Goal: Information Seeking & Learning: Learn about a topic

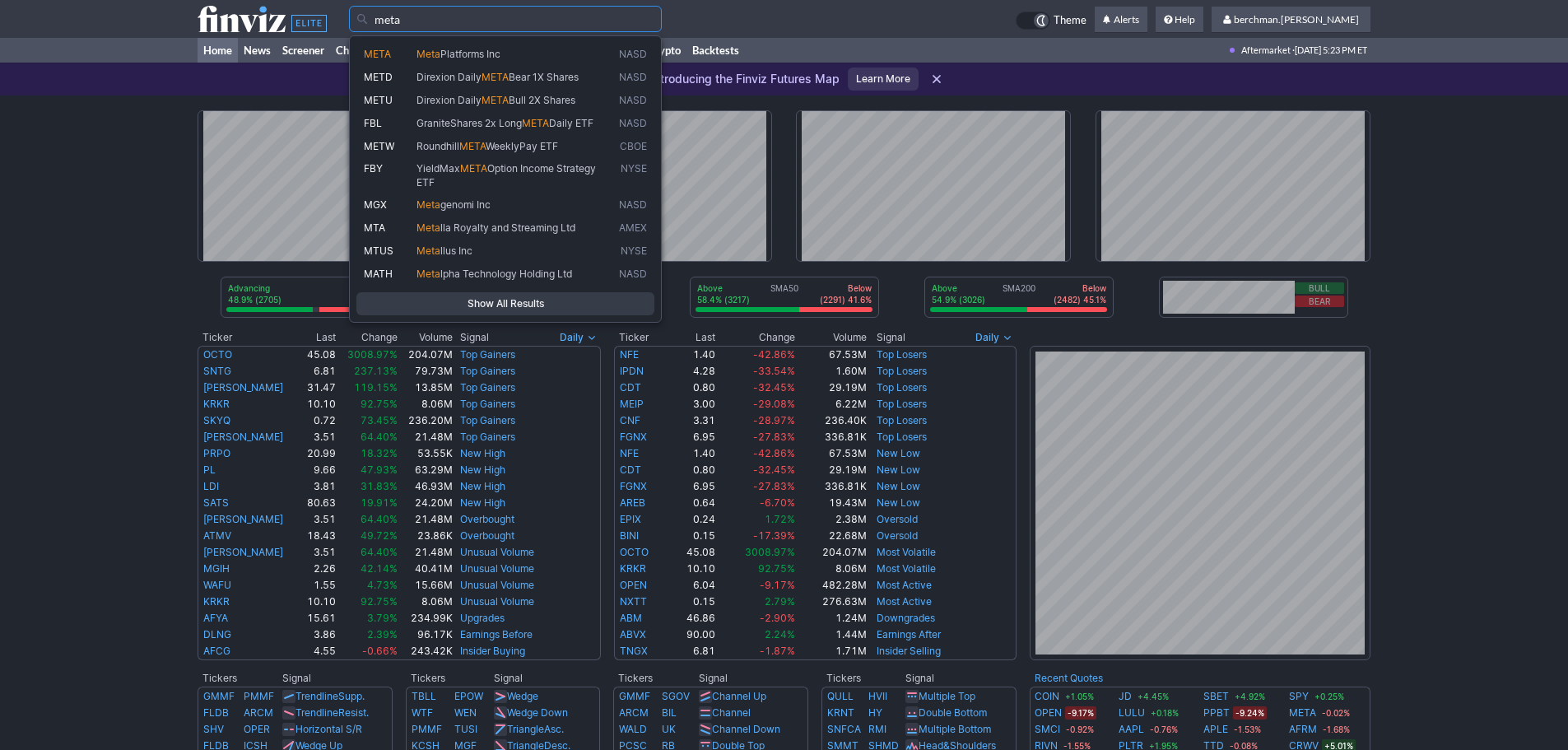
click at [485, 51] on span "Platforms Inc" at bounding box center [470, 53] width 60 height 12
type input "META"
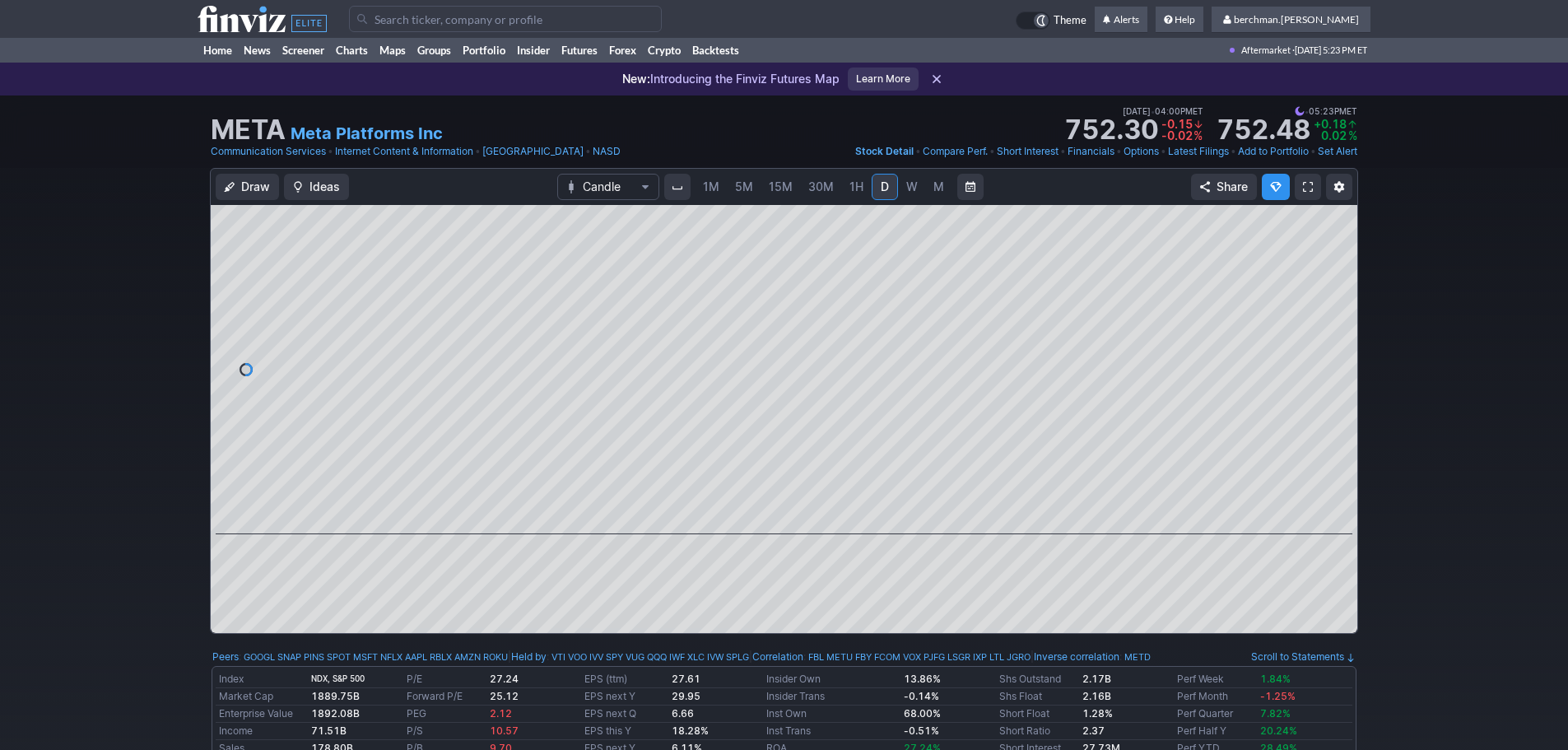
click at [742, 197] on link "5M" at bounding box center [744, 187] width 33 height 27
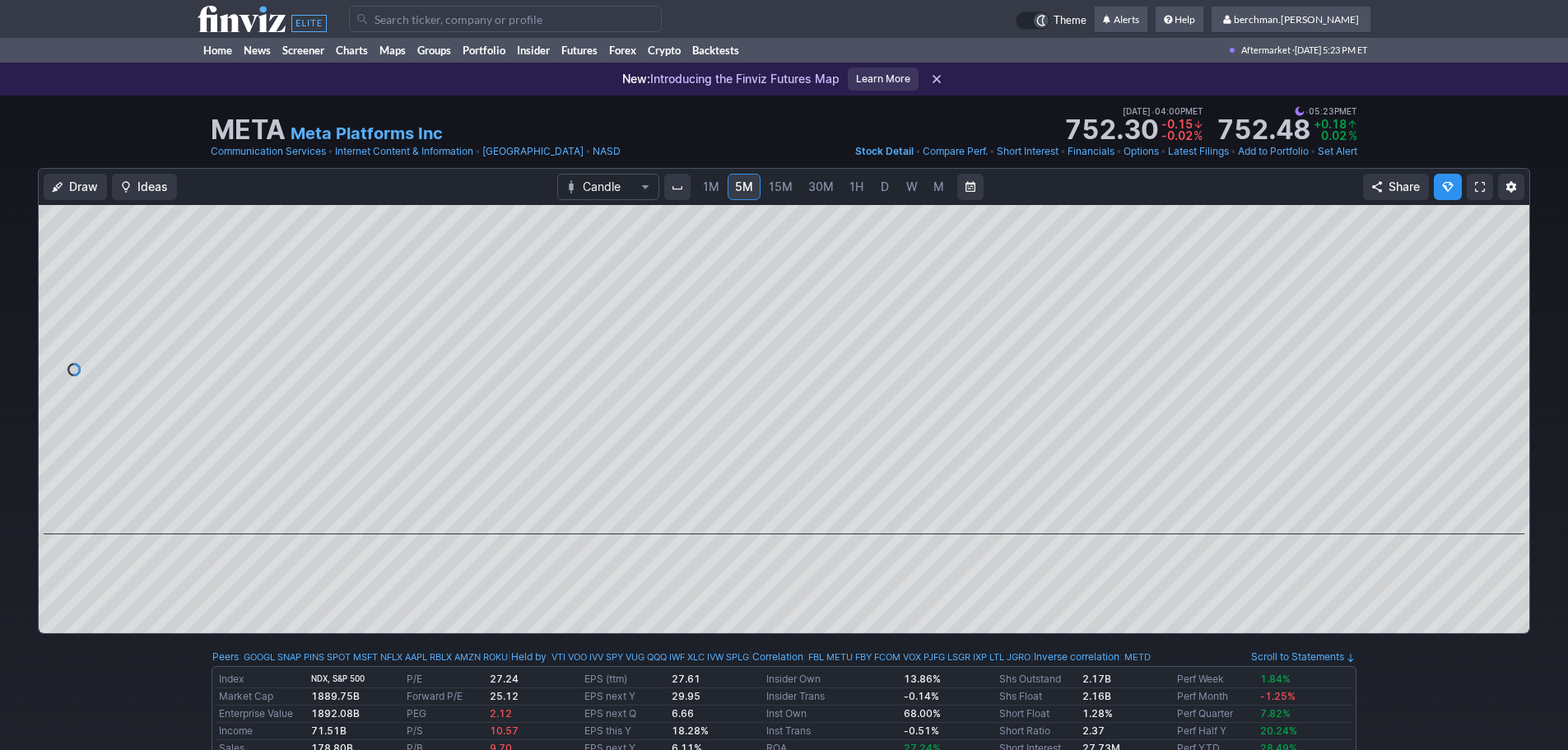
click at [879, 189] on span "D" at bounding box center [885, 186] width 11 height 16
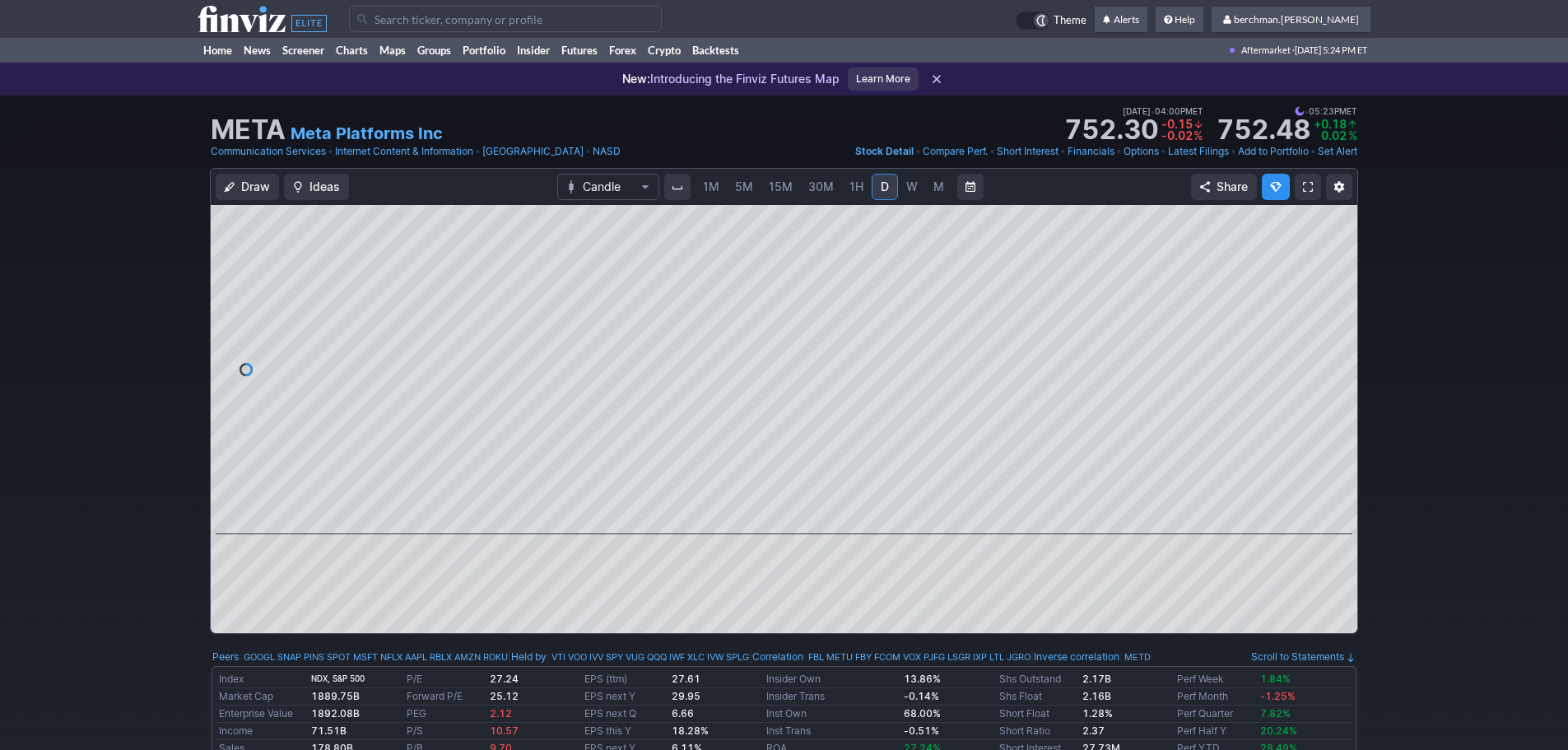
click at [442, 15] on input "Search" at bounding box center [505, 19] width 313 height 27
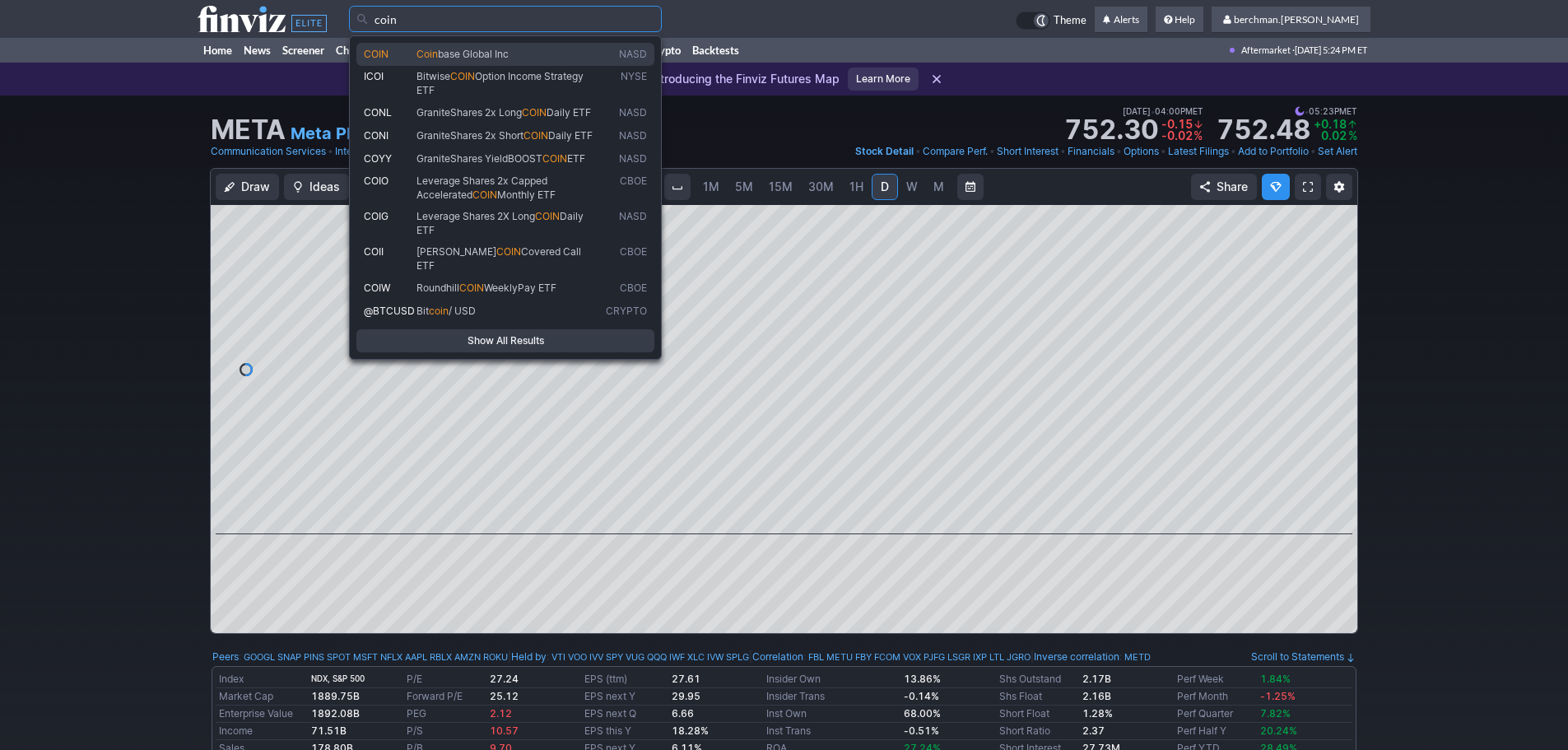
click at [444, 46] on link "COIN Coin base Global Inc NASD" at bounding box center [505, 54] width 298 height 23
type input "COIN"
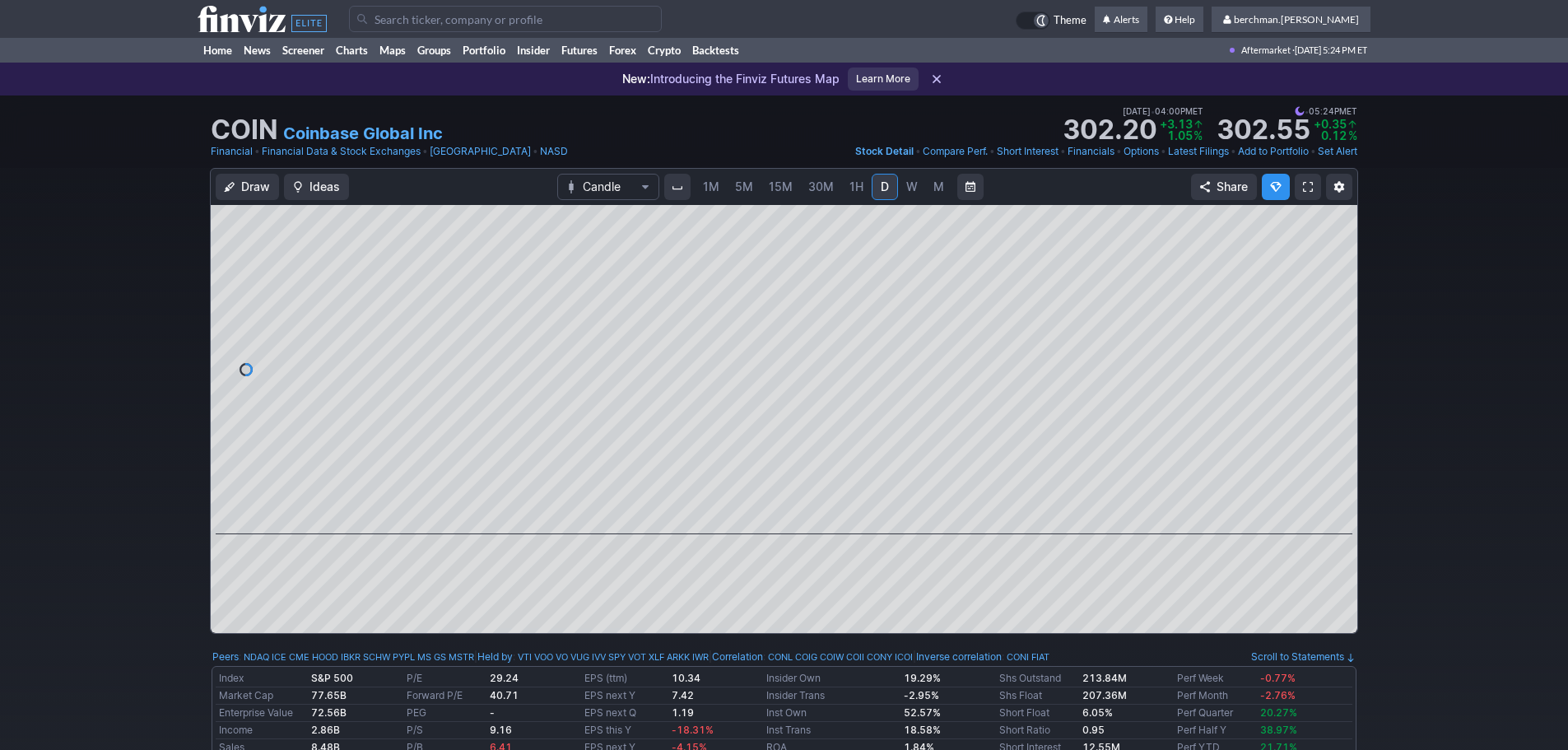
click at [401, 19] on input "Search" at bounding box center [505, 19] width 313 height 27
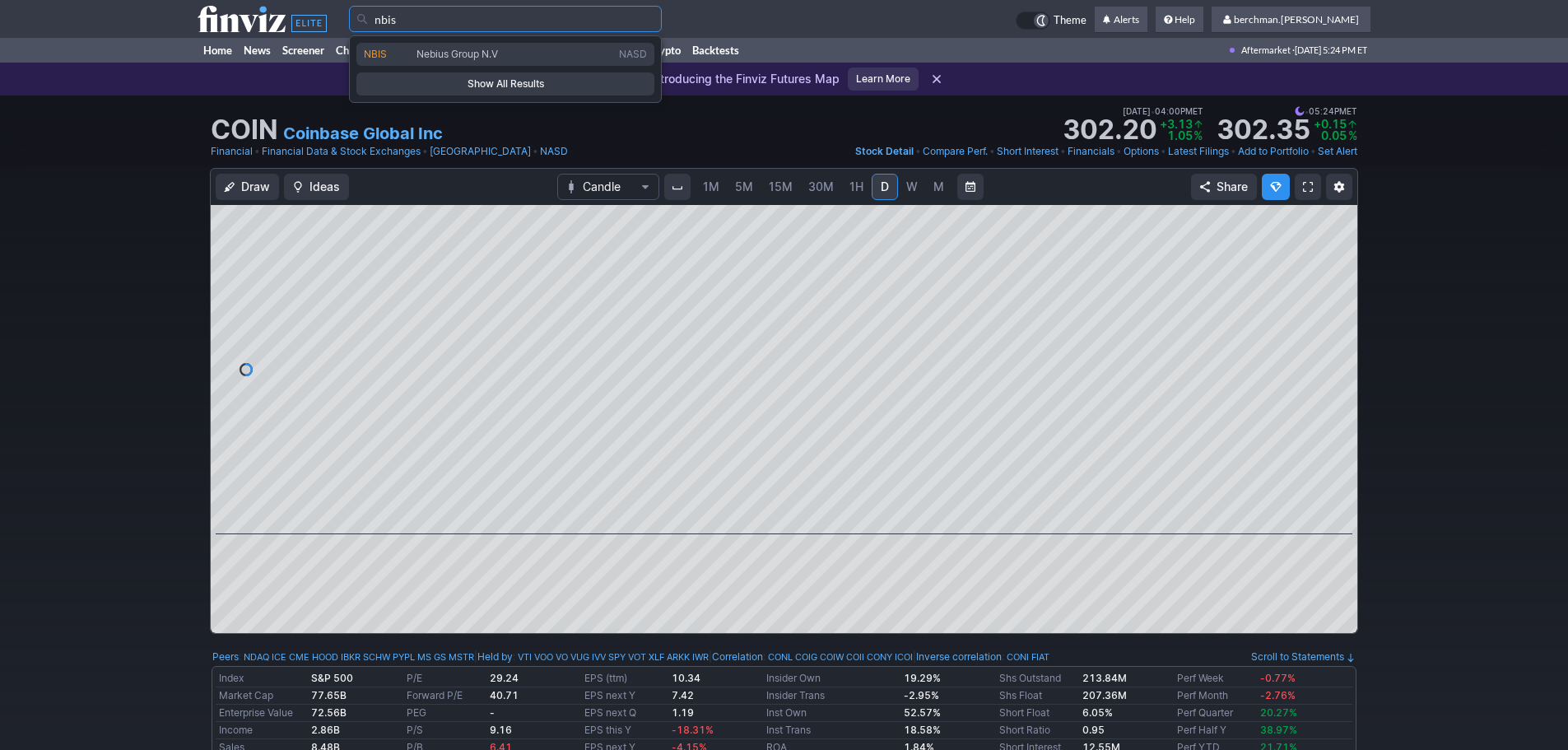
click at [440, 58] on span "Nebius Group N.V" at bounding box center [457, 53] width 81 height 12
type input "NBIS"
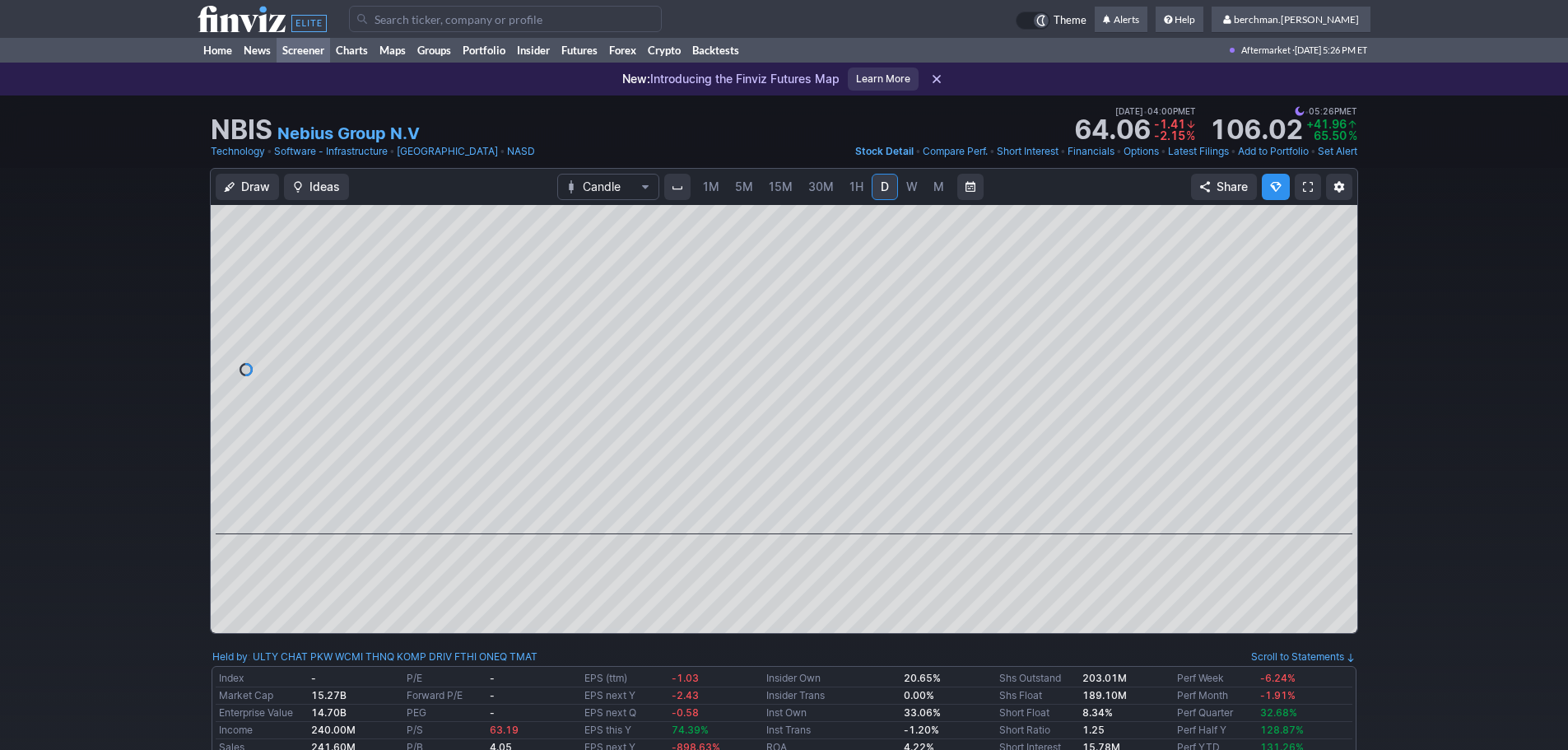
click at [299, 52] on link "Screener" at bounding box center [303, 51] width 53 height 25
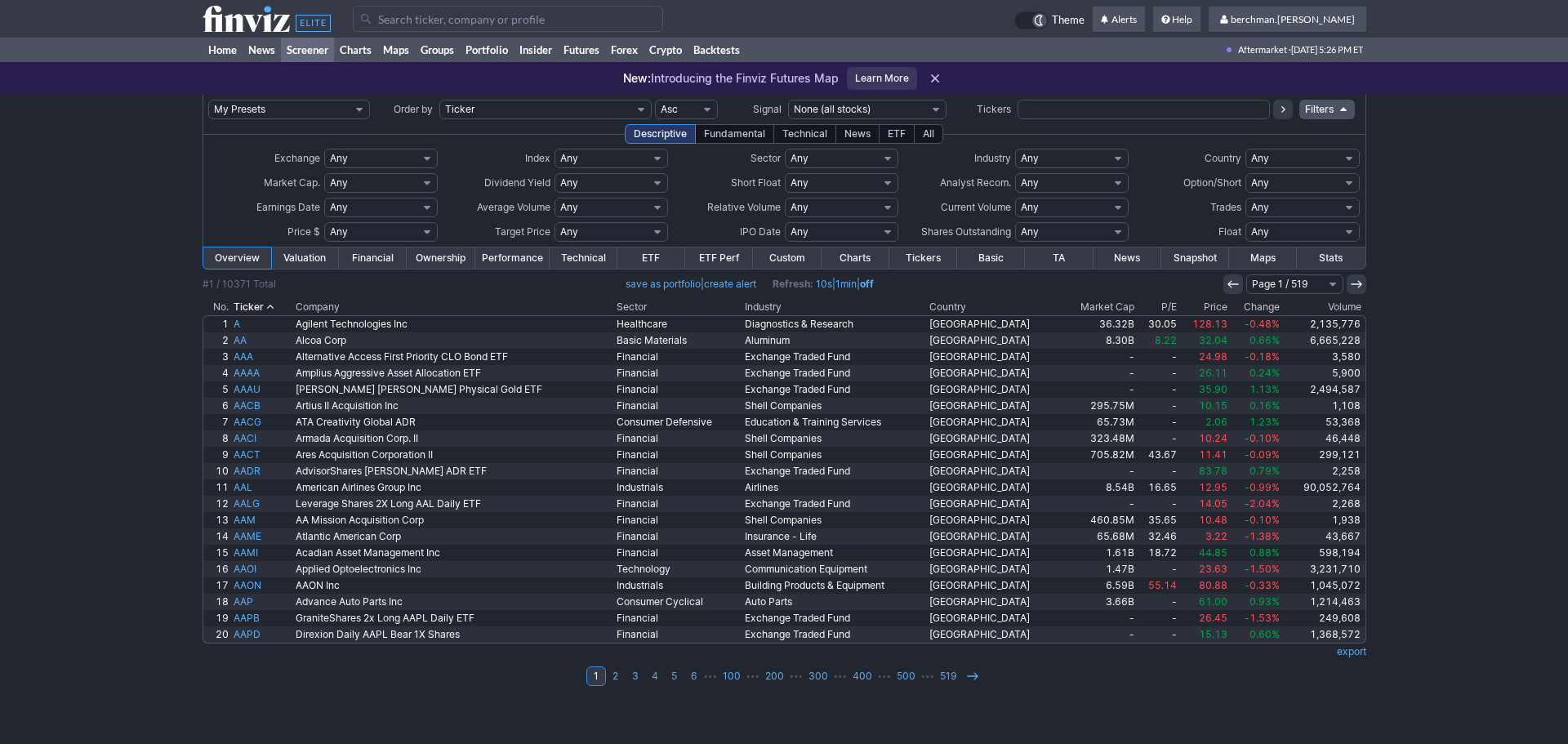
click at [1350, 310] on th "Volume" at bounding box center [1324, 307] width 83 height 16
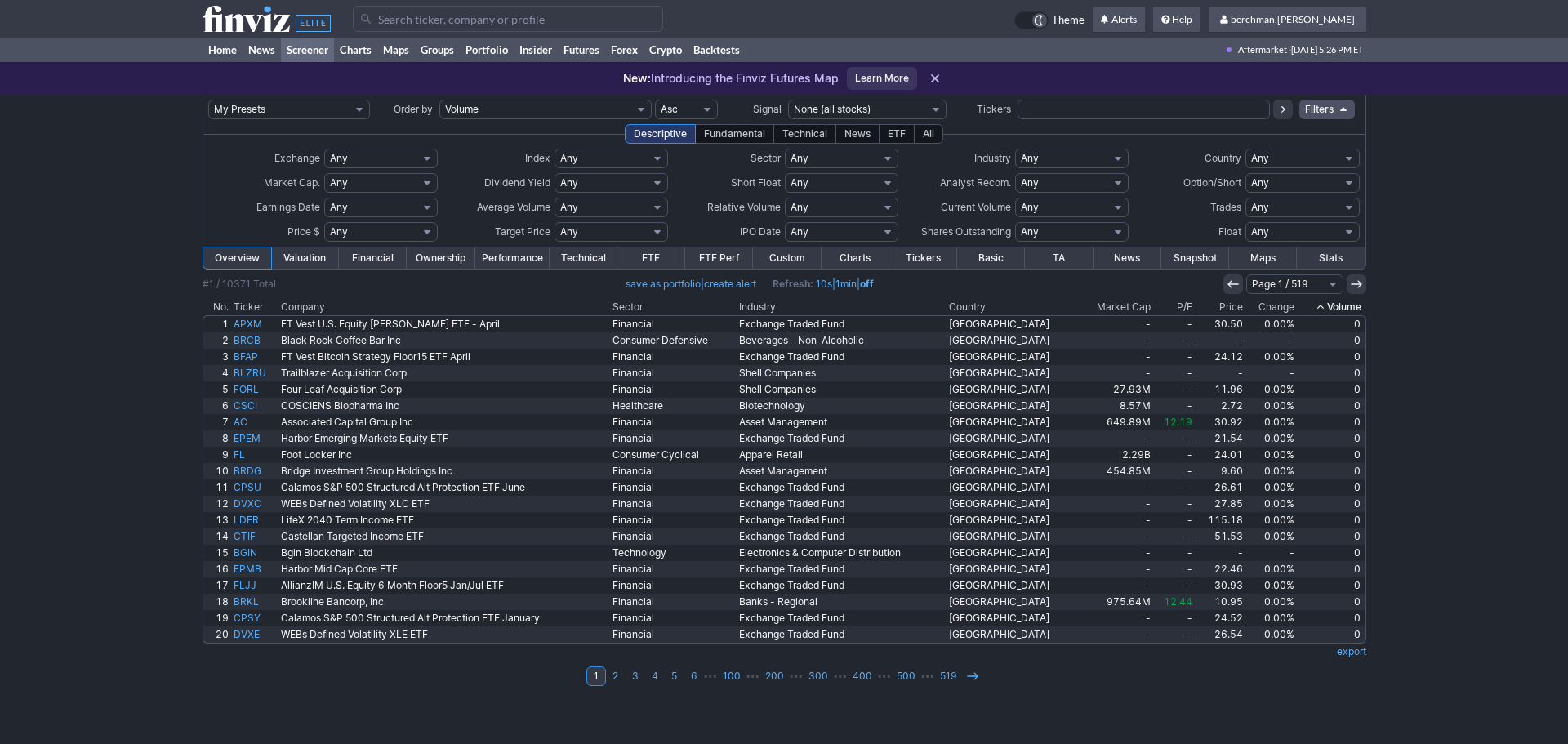
click at [1349, 301] on th "Volume" at bounding box center [1331, 307] width 68 height 16
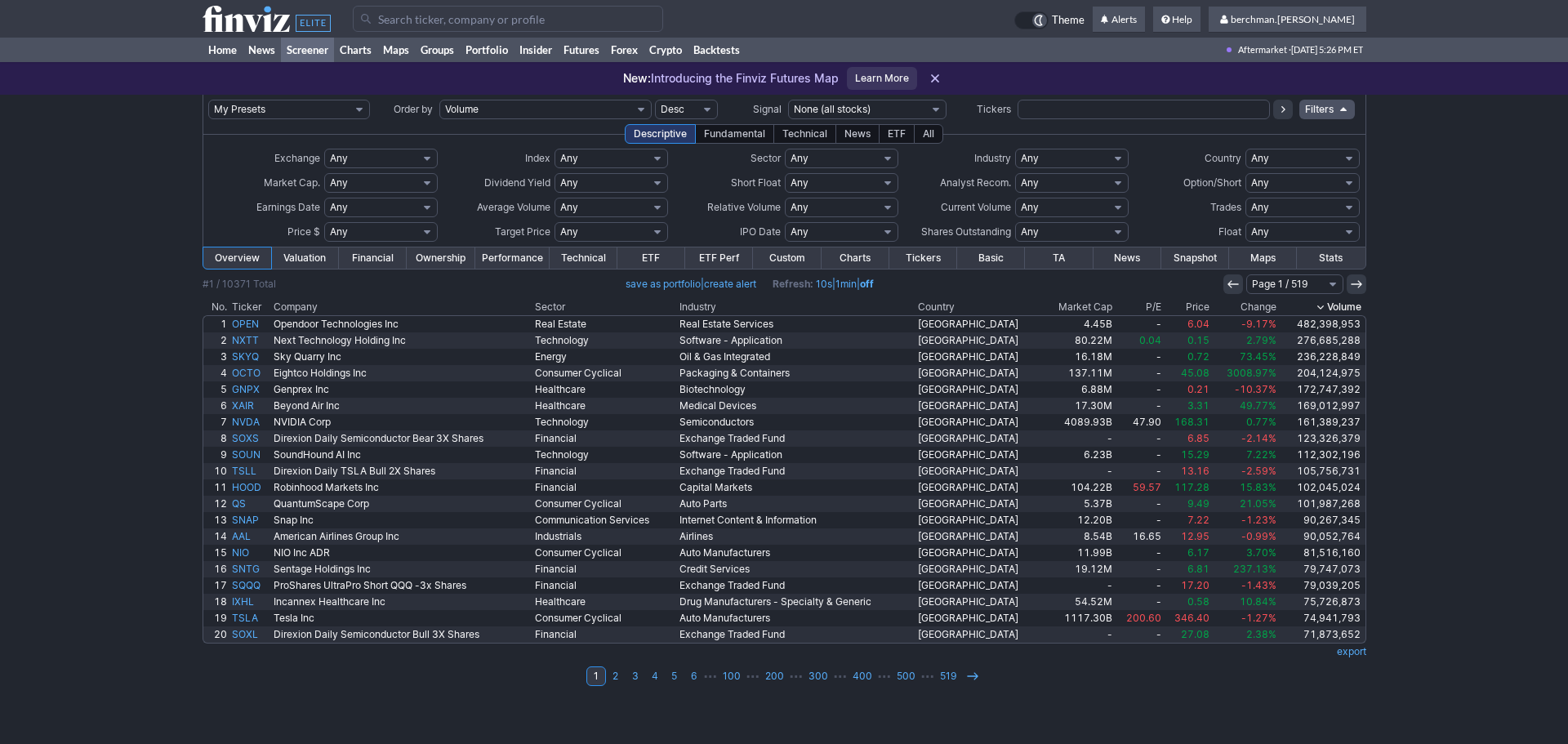
click at [444, 16] on input "Search" at bounding box center [508, 19] width 310 height 27
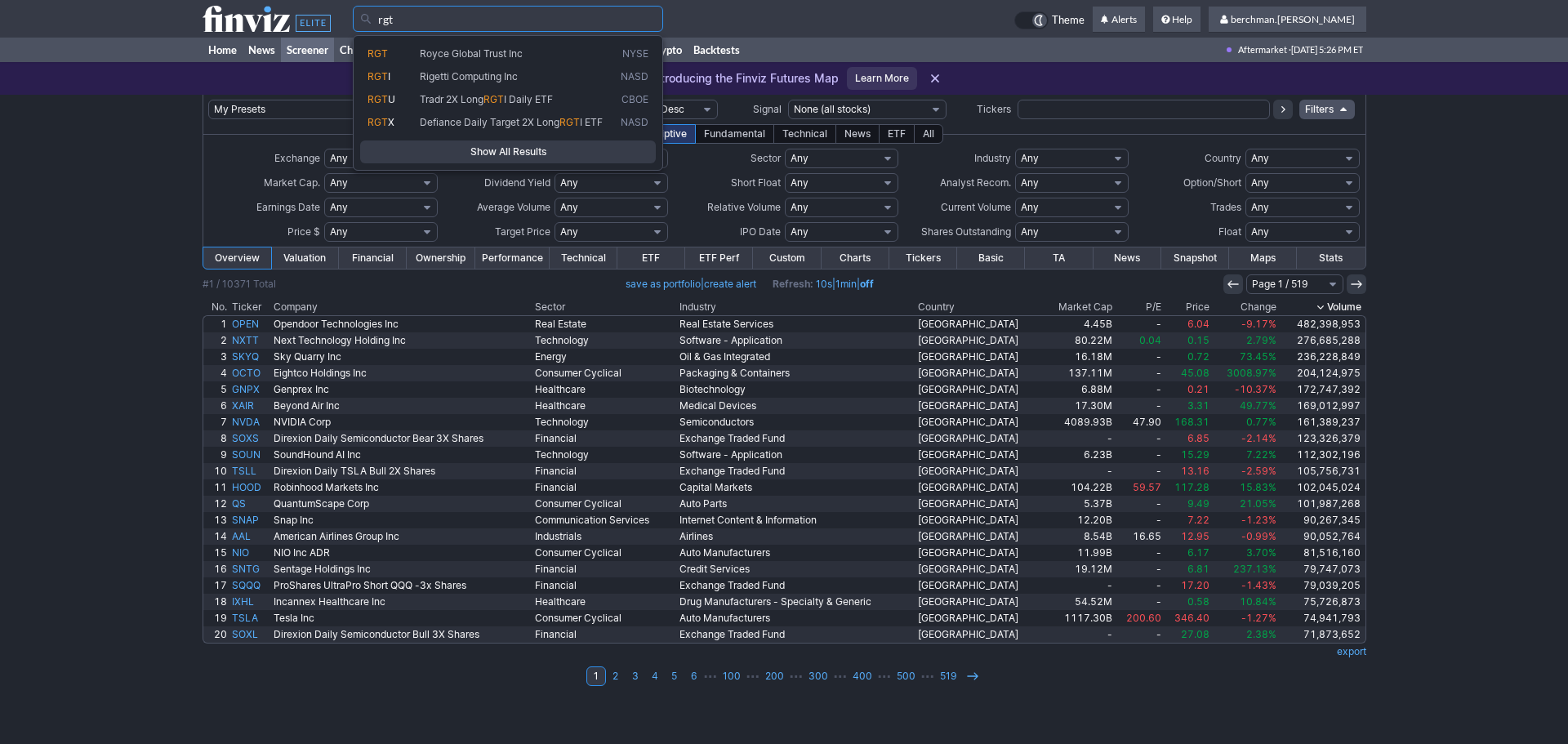
click at [447, 80] on span "Rigetti Computing Inc" at bounding box center [469, 76] width 98 height 12
type input "RGTI"
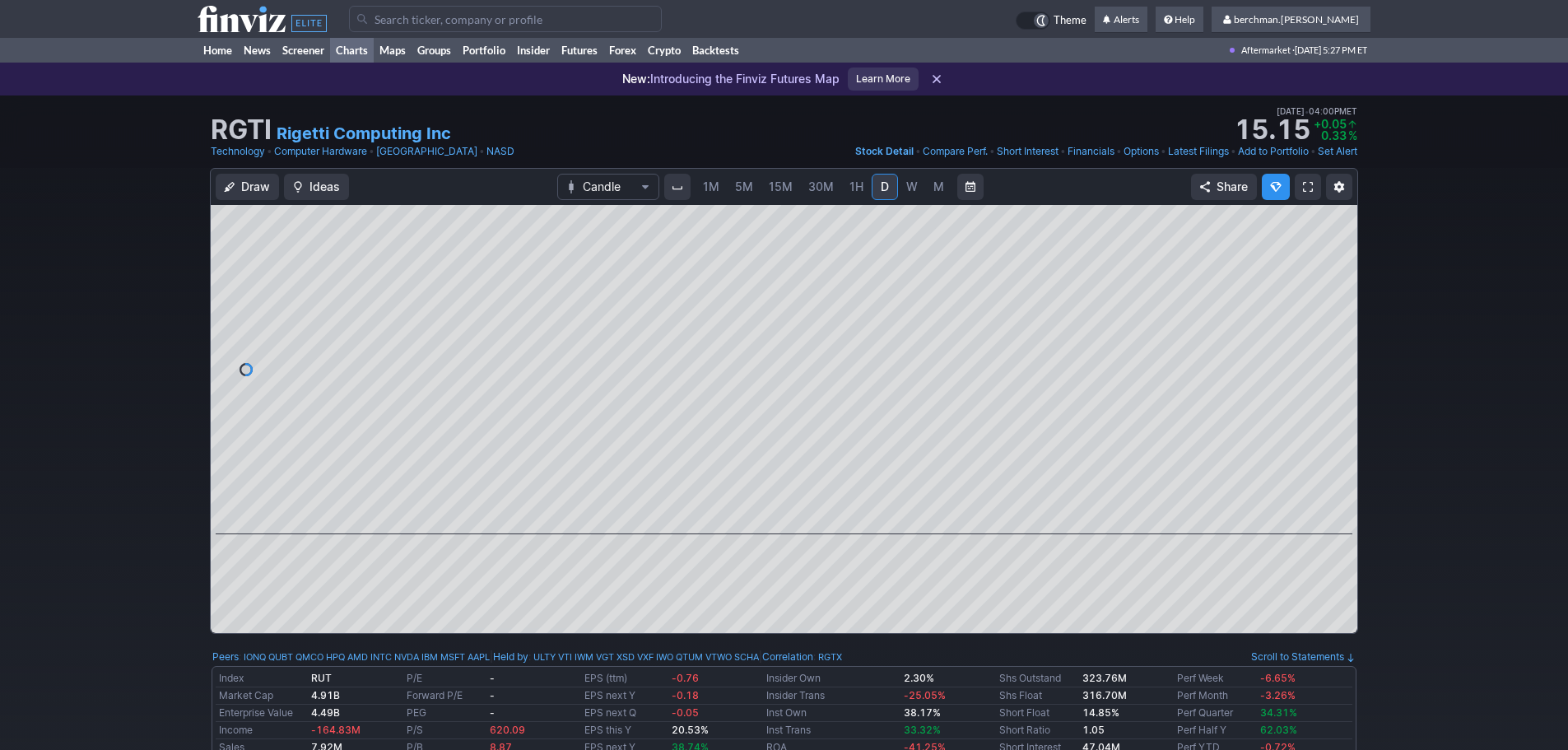
click at [355, 50] on link "Charts" at bounding box center [352, 51] width 44 height 25
